Goal: Communication & Community: Answer question/provide support

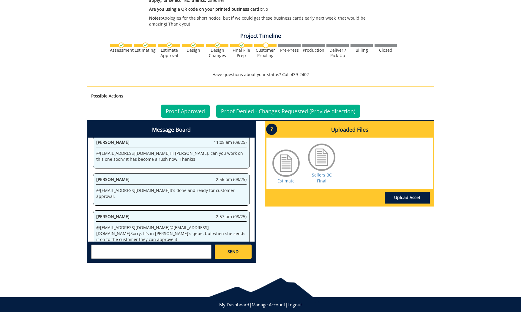
scroll to position [350, 0]
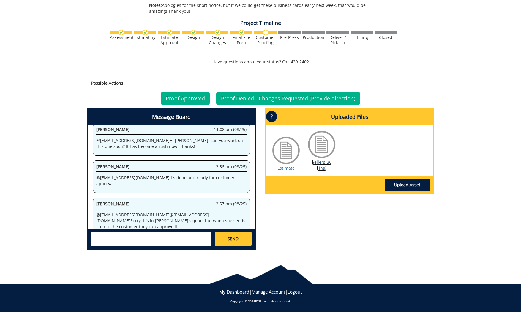
click at [317, 162] on link "Sellers BC Final" at bounding box center [322, 165] width 20 height 12
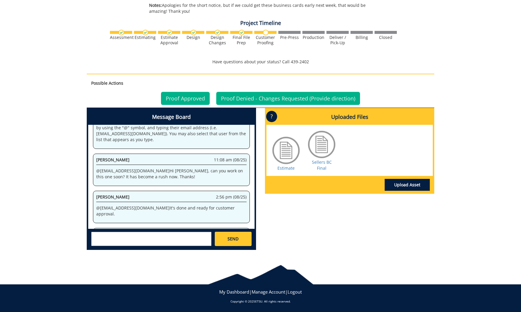
scroll to position [61, 0]
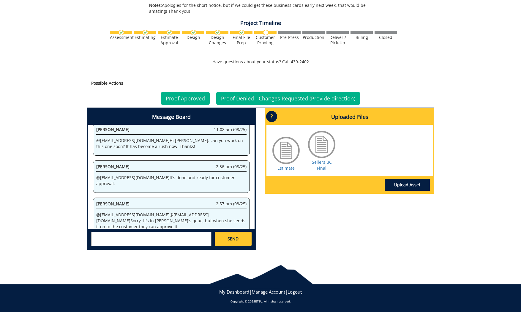
click at [158, 237] on textarea at bounding box center [151, 239] width 120 height 14
paste textarea "Katie Sellers, MBA, CIP Director Human Research Protection Program Office of th…"
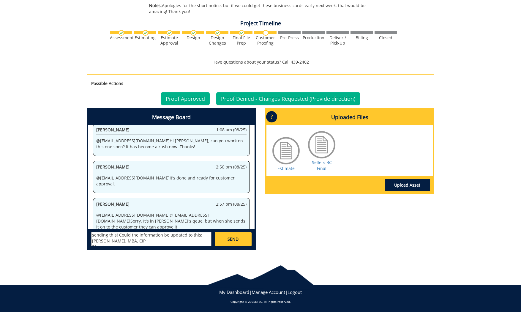
scroll to position [0, 0]
click at [326, 161] on link "Sellers BC Final" at bounding box center [322, 165] width 20 height 12
click at [116, 236] on textarea "@ares@etsu.edu Hello - thanks for sending this! Could the information be update…" at bounding box center [151, 239] width 120 height 14
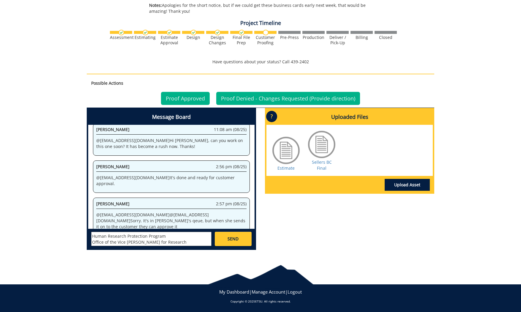
type textarea "@ares@etsu.edu Hello - thanks for sending this! Could the information above the…"
click at [225, 239] on link "SEND" at bounding box center [233, 239] width 37 height 14
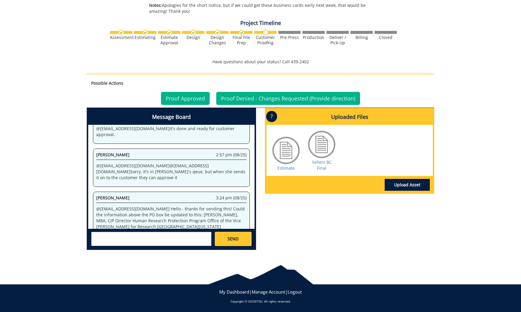
click at [151, 236] on textarea at bounding box center [151, 239] width 120 height 14
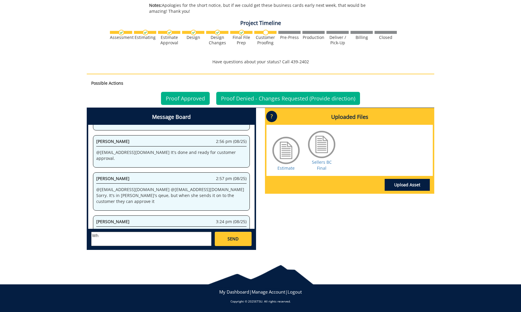
type textarea "W"
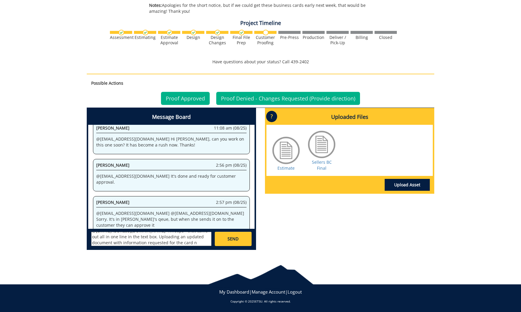
scroll to position [1366, 0]
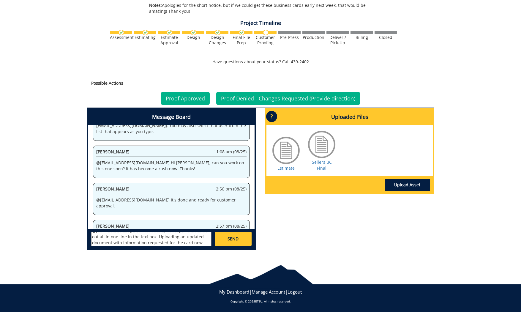
type textarea "@ares@etsu.edu Whoops - that came out all in one line in the text box. Uploadin…"
click at [239, 239] on link "SEND" at bounding box center [233, 239] width 37 height 14
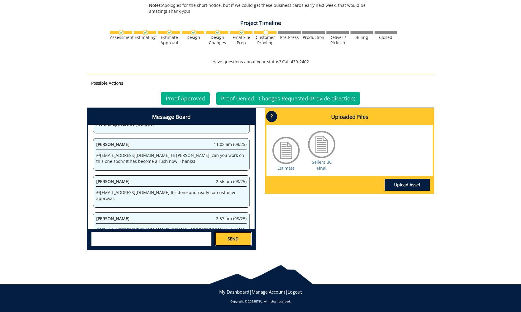
scroll to position [4645, 0]
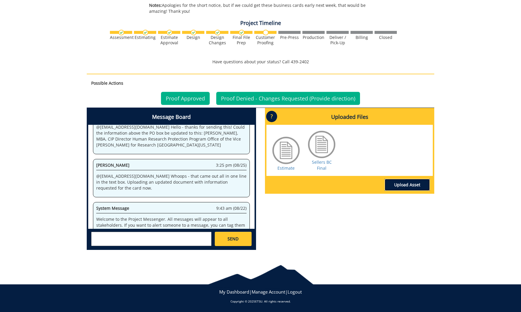
click at [406, 184] on link "Upload Asset" at bounding box center [406, 185] width 45 height 12
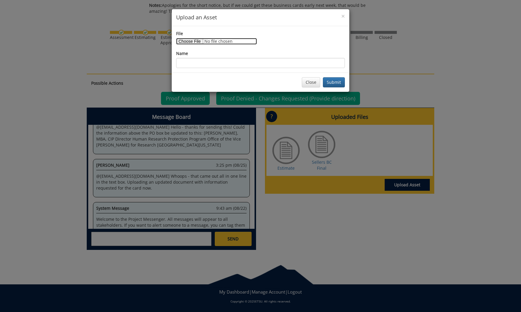
click at [196, 39] on input "File" at bounding box center [216, 41] width 81 height 7
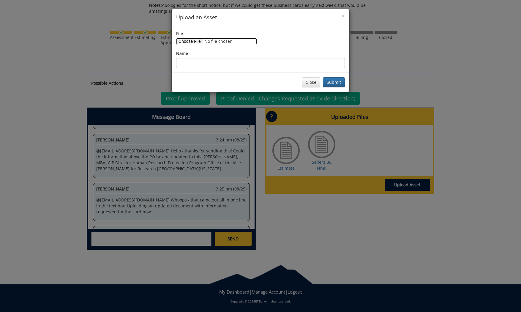
type input "C:\fakepath\business card.docx"
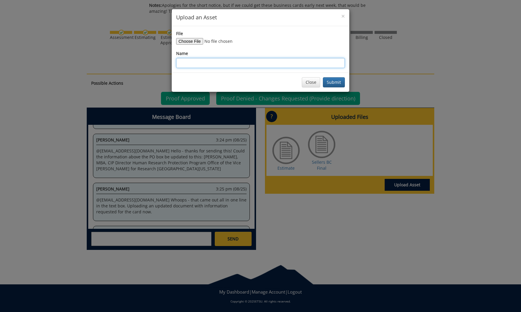
click at [237, 62] on input "Name" at bounding box center [260, 63] width 169 height 10
type input "Updated Information"
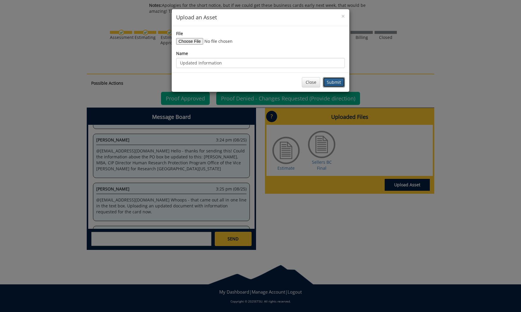
click at [340, 85] on button "Submit" at bounding box center [334, 82] width 22 height 10
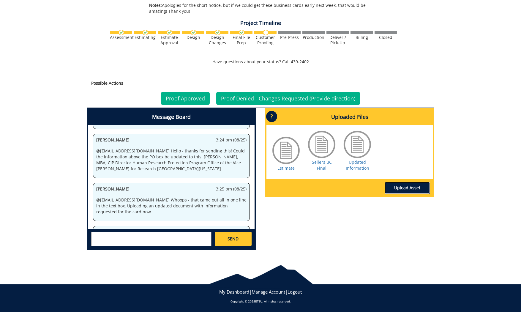
scroll to position [5655, 0]
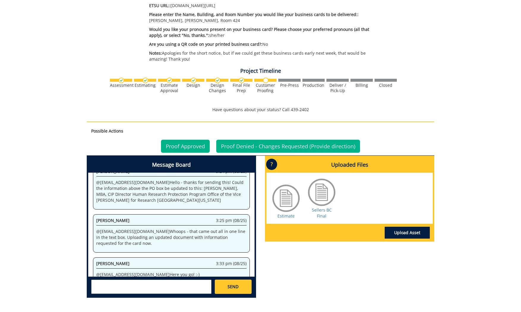
scroll to position [350, 0]
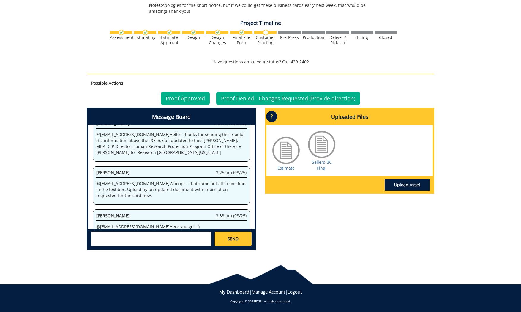
click at [320, 158] on div at bounding box center [322, 144] width 30 height 30
click at [320, 161] on link "Sellers BC Final" at bounding box center [322, 165] width 20 height 12
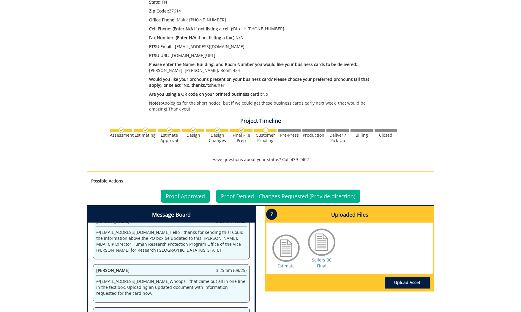
scroll to position [321, 0]
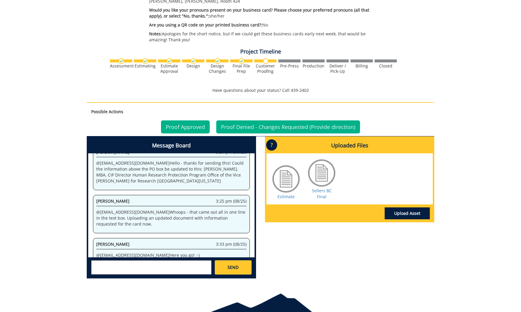
click at [180, 274] on textarea at bounding box center [151, 267] width 120 height 14
type textarea "@ares@etsu.edu thank you!"
click at [236, 269] on span "SEND" at bounding box center [232, 267] width 11 height 6
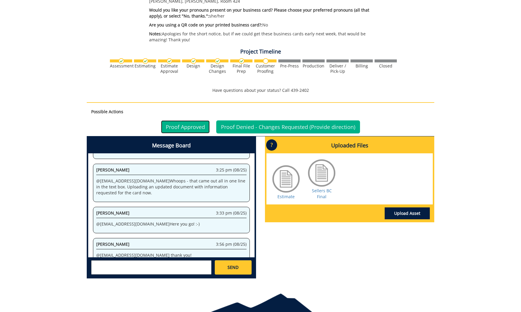
click at [188, 130] on link "Proof Approved" at bounding box center [185, 126] width 49 height 13
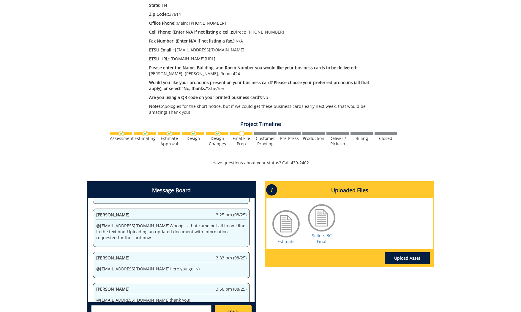
scroll to position [295, 0]
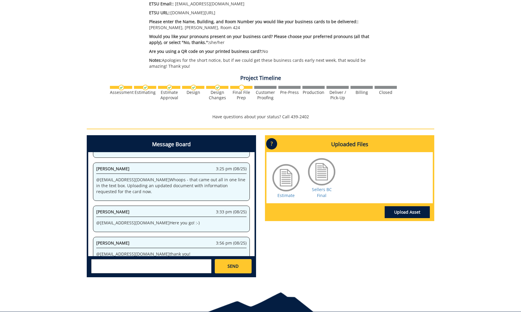
click at [299, 180] on div at bounding box center [286, 178] width 30 height 30
click at [291, 182] on div at bounding box center [286, 178] width 30 height 30
click at [288, 192] on link "Estimate" at bounding box center [285, 195] width 17 height 6
click at [244, 119] on p "Have questions about your status? Call 439-2402" at bounding box center [260, 117] width 347 height 6
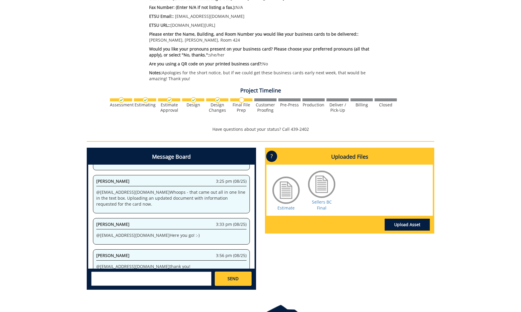
scroll to position [295, 0]
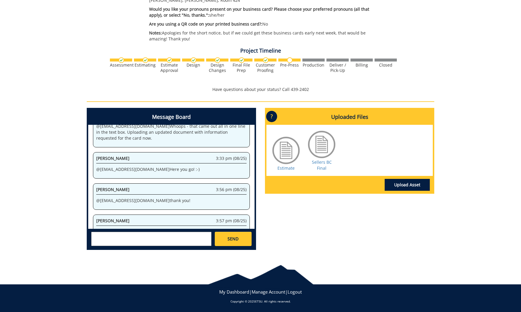
scroll to position [247, 0]
